Goal: Task Accomplishment & Management: Use online tool/utility

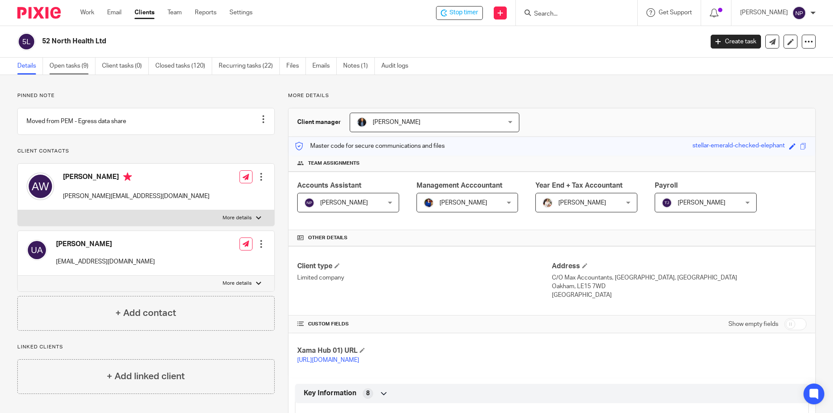
click at [67, 63] on link "Open tasks (9)" at bounding box center [72, 66] width 46 height 17
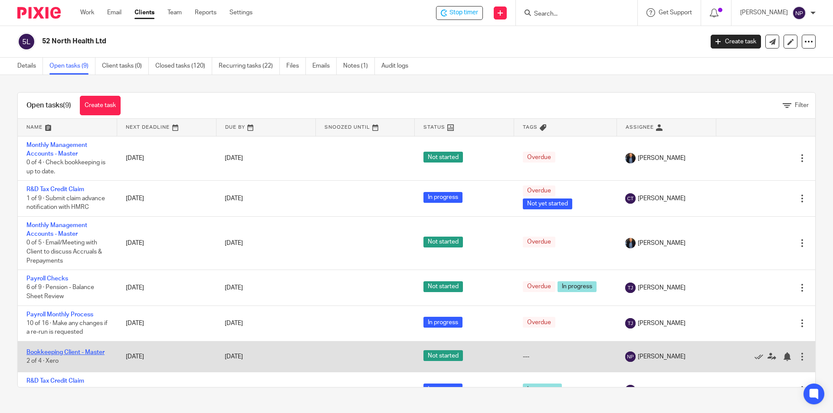
click at [104, 351] on link "Bookkeeping Client - Master" at bounding box center [65, 353] width 78 height 6
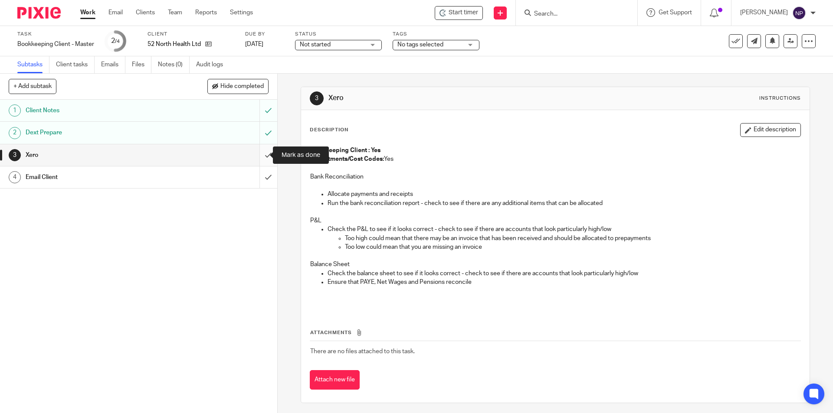
click at [265, 156] on input "submit" at bounding box center [138, 155] width 277 height 22
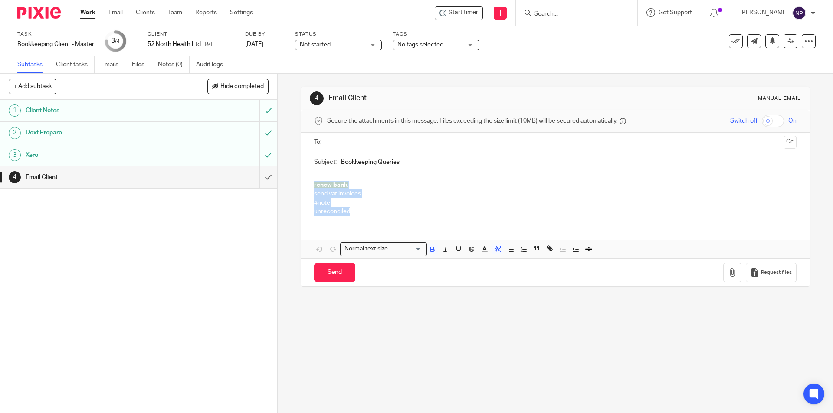
drag, startPoint x: 354, startPoint y: 213, endPoint x: 303, endPoint y: 184, distance: 58.7
click at [303, 184] on div "renew bank send vat invoices #note unreconciled" at bounding box center [555, 197] width 508 height 50
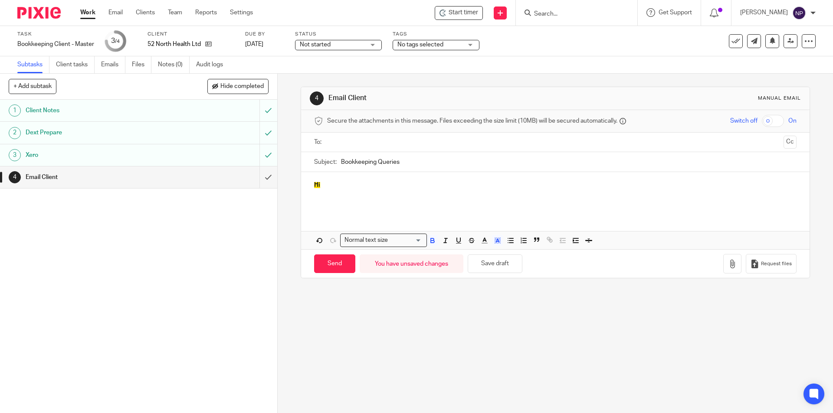
click at [318, 184] on p "Hi" at bounding box center [555, 185] width 482 height 9
click at [317, 184] on p "Hi" at bounding box center [555, 185] width 482 height 9
click at [317, 184] on span "Hi" at bounding box center [317, 185] width 6 height 6
click at [433, 241] on icon "button" at bounding box center [433, 241] width 8 height 8
click at [503, 236] on span at bounding box center [516, 241] width 26 height 13
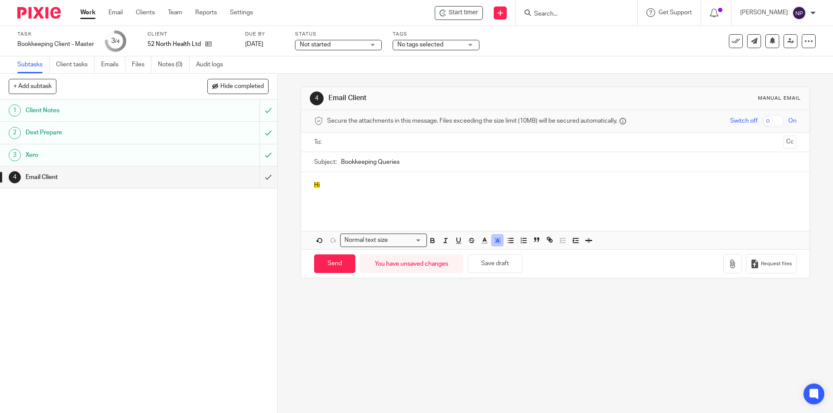
click at [495, 238] on icon "button" at bounding box center [498, 241] width 8 height 8
click at [475, 250] on li "color:#FFFFFF" at bounding box center [478, 252] width 7 height 7
click at [476, 250] on div "Send You have unsaved changes Save draft Request files" at bounding box center [555, 263] width 508 height 29
click at [412, 199] on p at bounding box center [555, 203] width 482 height 9
click at [347, 197] on p at bounding box center [555, 194] width 482 height 9
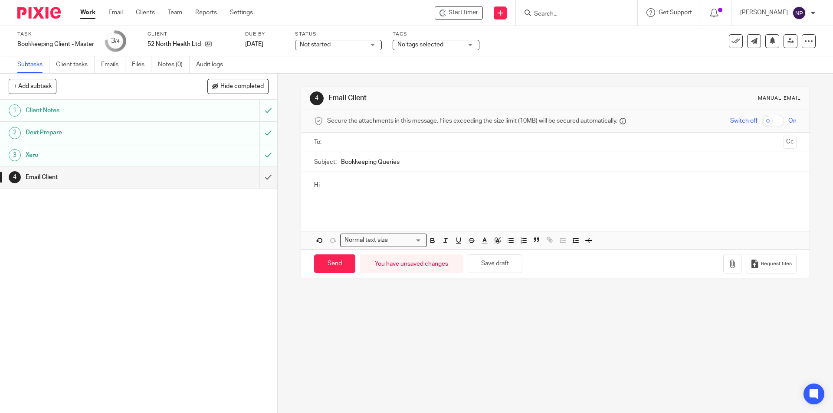
click at [337, 200] on p at bounding box center [555, 203] width 482 height 9
click at [480, 201] on p "There are still quite a few items unreconciled on the bank." at bounding box center [555, 203] width 482 height 9
drag, startPoint x: 596, startPoint y: 204, endPoint x: 469, endPoint y: 206, distance: 127.6
click at [469, 206] on p "There are still quite a few items unreconciled on the bank. Would you like an u…" at bounding box center [555, 203] width 482 height 9
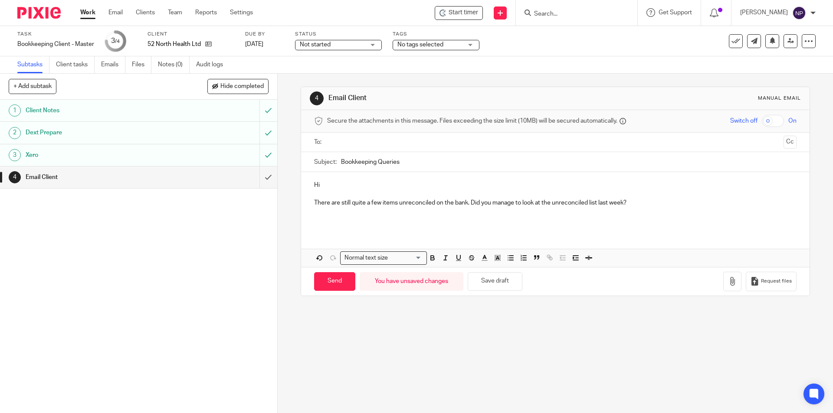
click at [360, 192] on p at bounding box center [555, 194] width 482 height 9
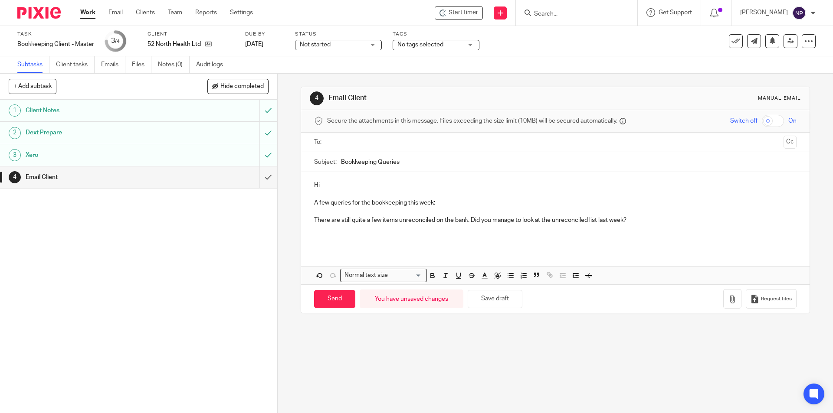
click at [306, 219] on div "Hi A few queries for the bookkeeping this week: There are still quite a few ite…" at bounding box center [555, 210] width 508 height 77
click at [512, 276] on button "button" at bounding box center [510, 275] width 11 height 11
click at [646, 219] on p "There are still quite a few items unreconciled on the bank. Did you manage to l…" at bounding box center [563, 220] width 465 height 9
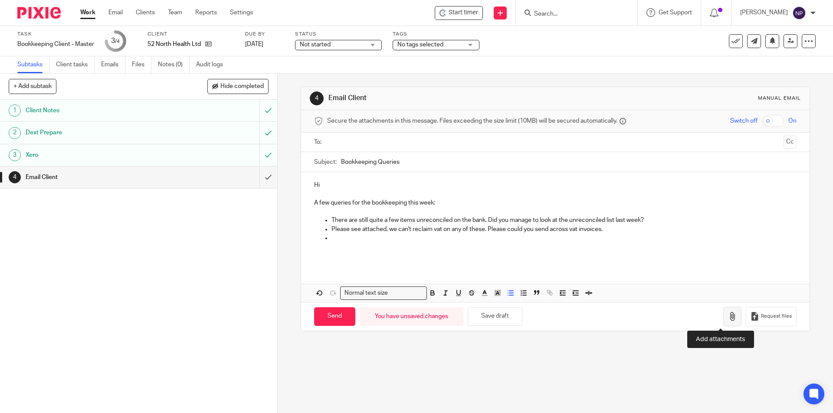
click at [723, 318] on button "button" at bounding box center [732, 317] width 18 height 20
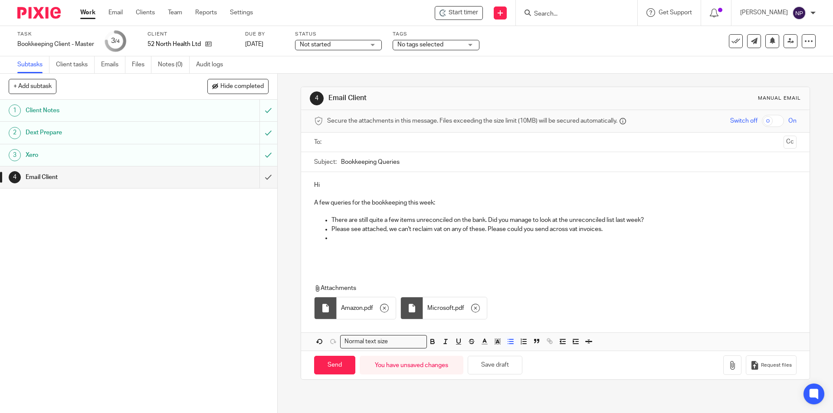
click at [368, 236] on p at bounding box center [563, 238] width 465 height 9
click at [623, 238] on p "Please could the bank connection be renewed for HSBC, this will stop importing …" at bounding box center [563, 238] width 465 height 9
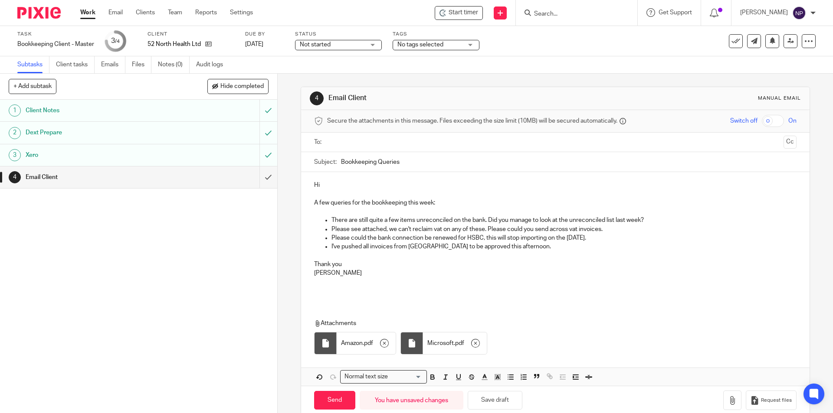
click at [483, 230] on p "Please see attached, we can't reclaim vat on any of these. Please could you sen…" at bounding box center [563, 229] width 465 height 9
drag, startPoint x: 482, startPoint y: 230, endPoint x: 449, endPoint y: 230, distance: 32.1
click at [449, 230] on p "Please see attached, we can't reclaim vat on any of these. Please could you sen…" at bounding box center [563, 229] width 465 height 9
click at [352, 230] on p "Please see attached, we can't reclaim vat on these as they're order confirmatio…" at bounding box center [563, 229] width 465 height 9
click at [348, 142] on input "text" at bounding box center [554, 143] width 449 height 10
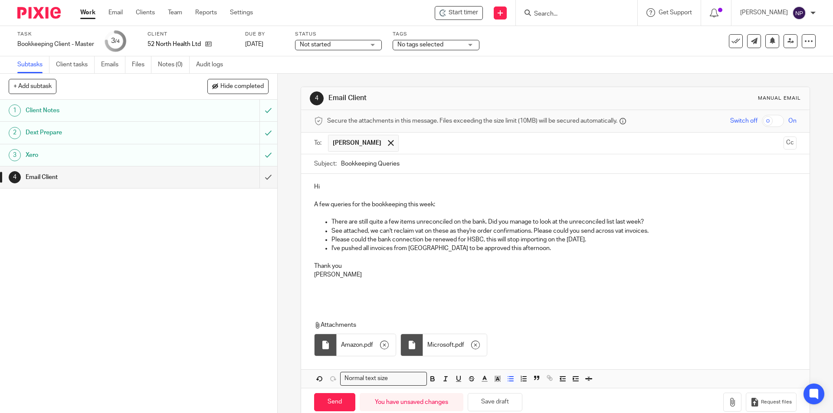
click at [403, 144] on input "text" at bounding box center [591, 143] width 377 height 17
type input "r"
paste input "rebecca.simmons@52north.health"
type input "rebecca.simmons@52north.health"
click at [478, 199] on p at bounding box center [555, 196] width 482 height 9
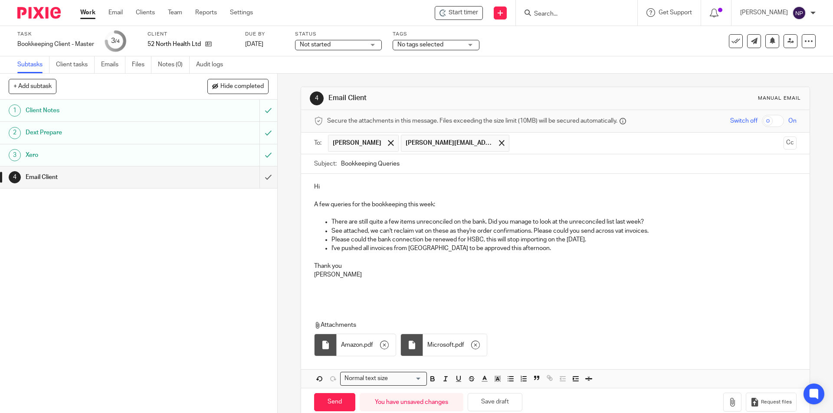
click at [361, 187] on p "Hi" at bounding box center [555, 187] width 482 height 9
click at [334, 404] on input "Send" at bounding box center [334, 403] width 41 height 19
type input "Sent"
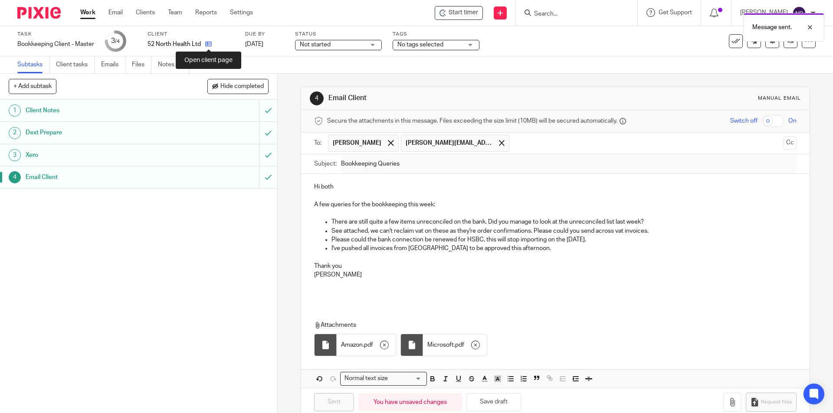
click at [210, 46] on icon at bounding box center [208, 44] width 7 height 7
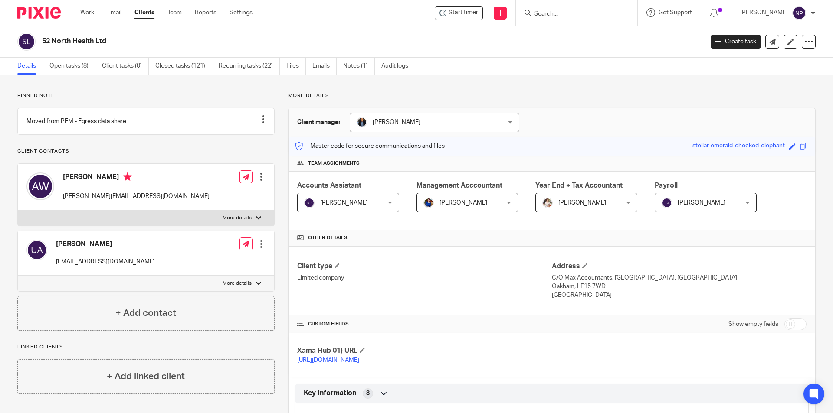
click at [563, 13] on input "Search" at bounding box center [572, 14] width 78 height 8
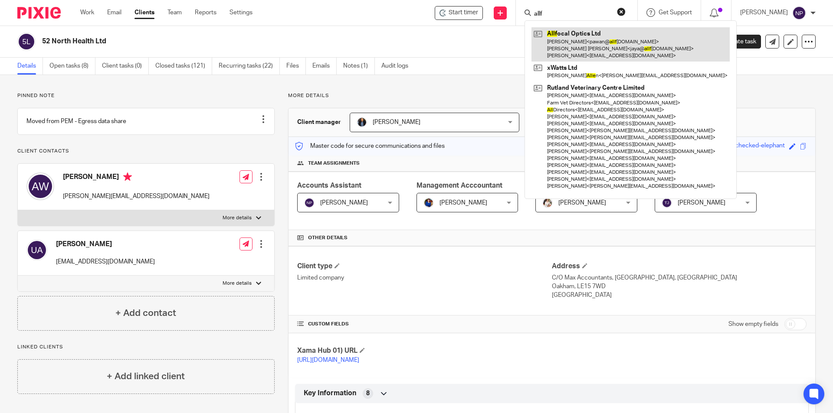
type input "allf"
click at [587, 33] on link at bounding box center [630, 44] width 198 height 34
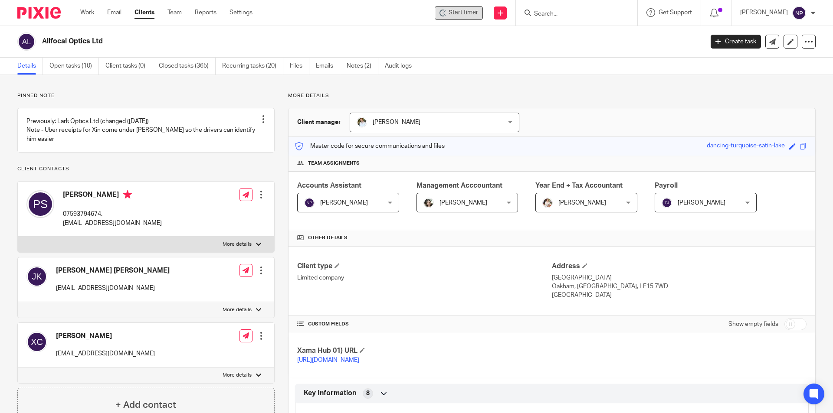
click at [469, 7] on div "Start timer" at bounding box center [459, 13] width 48 height 14
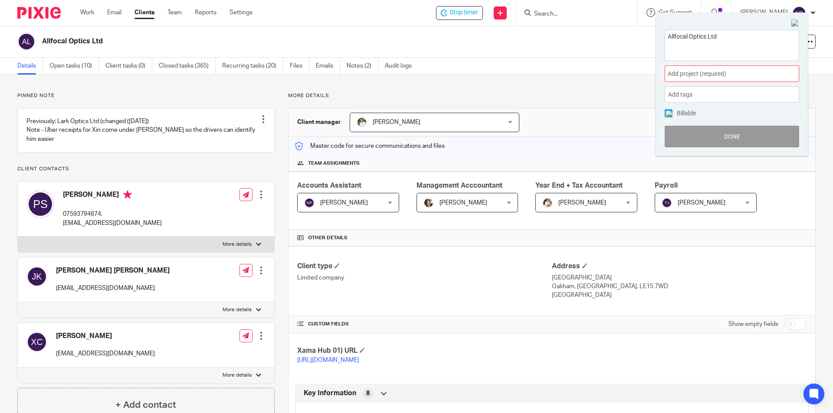
click at [711, 73] on span "Add project (required) :" at bounding box center [722, 73] width 109 height 9
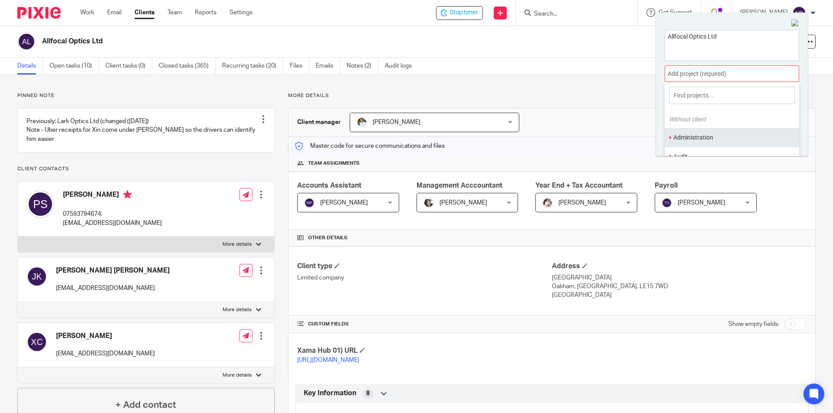
scroll to position [43, 0]
click at [715, 134] on li "Bookkeeping" at bounding box center [729, 132] width 113 height 9
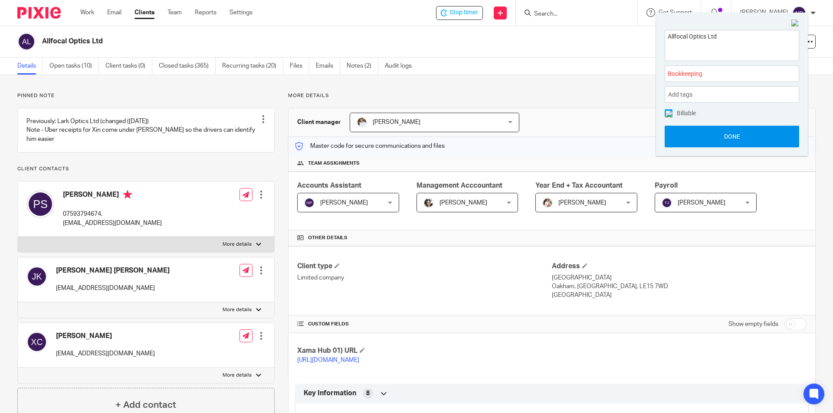
click at [730, 136] on button "Done" at bounding box center [732, 137] width 134 height 22
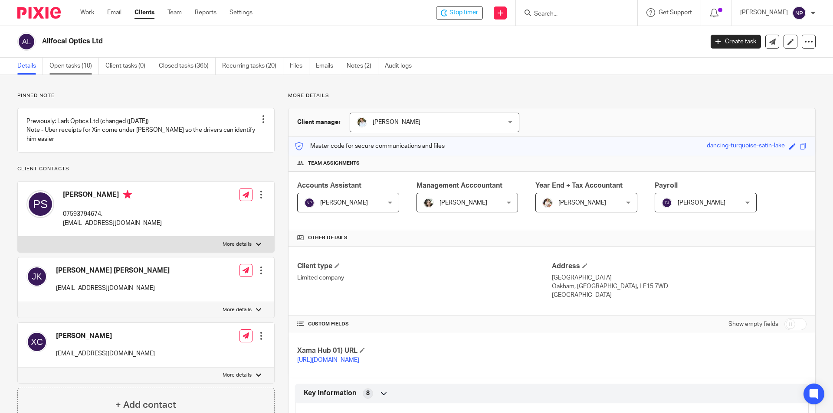
click at [76, 68] on link "Open tasks (10)" at bounding box center [73, 66] width 49 height 17
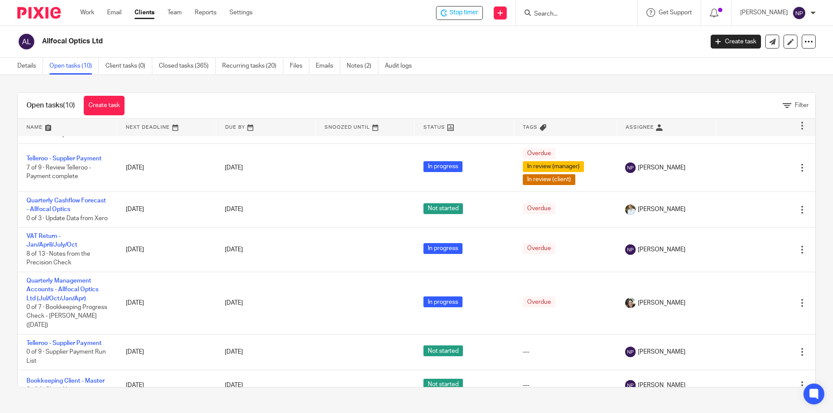
scroll to position [43, 0]
